Goal: Obtain resource: Download file/media

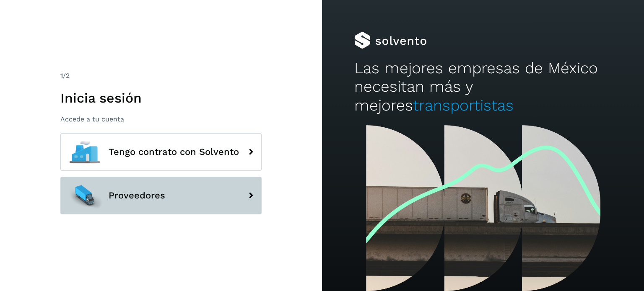
click at [109, 183] on button "Proveedores" at bounding box center [160, 196] width 201 height 38
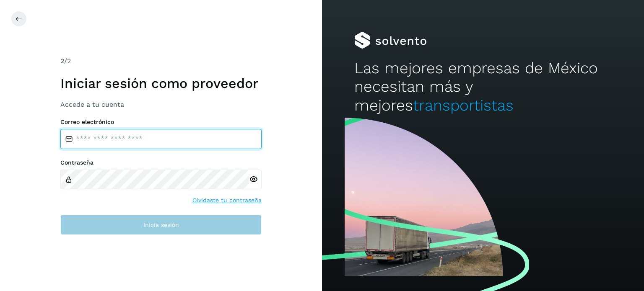
type input "**********"
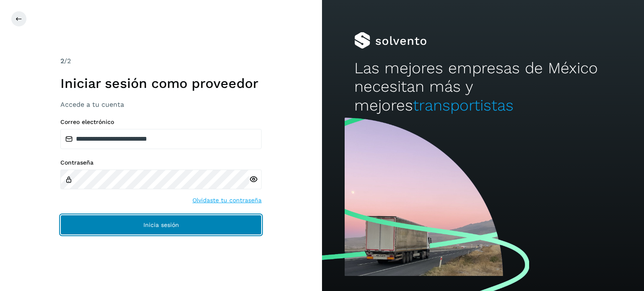
click at [104, 223] on button "Inicia sesión" at bounding box center [160, 225] width 201 height 20
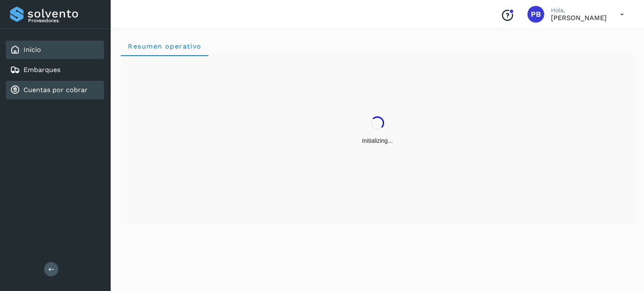
click at [42, 85] on div "Cuentas por cobrar" at bounding box center [49, 90] width 78 height 10
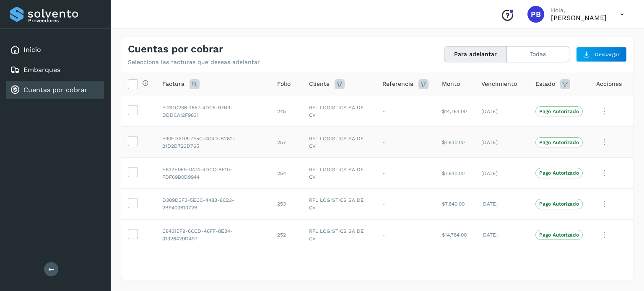
scroll to position [42, 0]
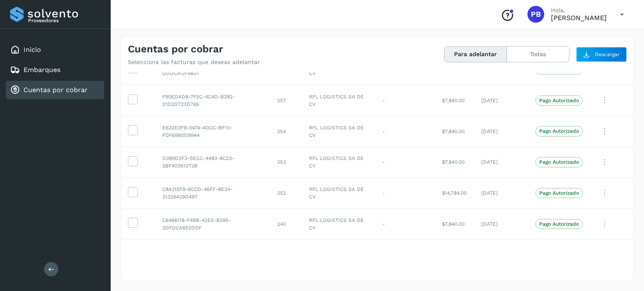
click at [490, 51] on button "Para adelantar" at bounding box center [475, 55] width 62 height 16
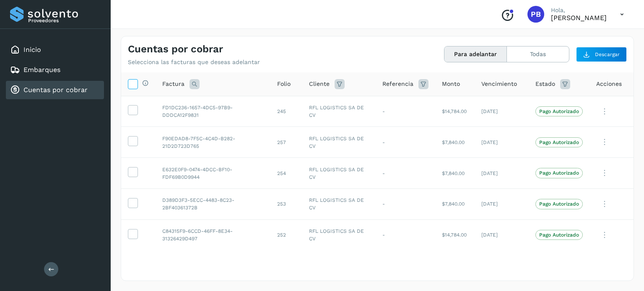
click at [136, 82] on label at bounding box center [133, 84] width 10 height 10
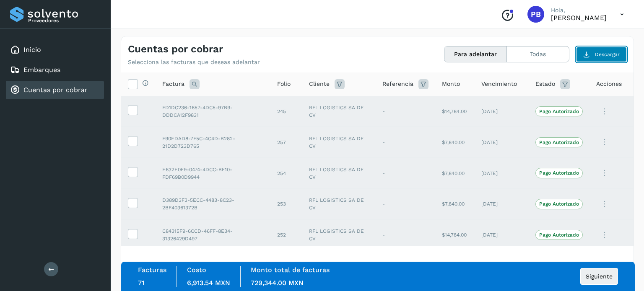
click at [606, 53] on span "Descargar" at bounding box center [607, 55] width 25 height 8
